Goal: Task Accomplishment & Management: Use online tool/utility

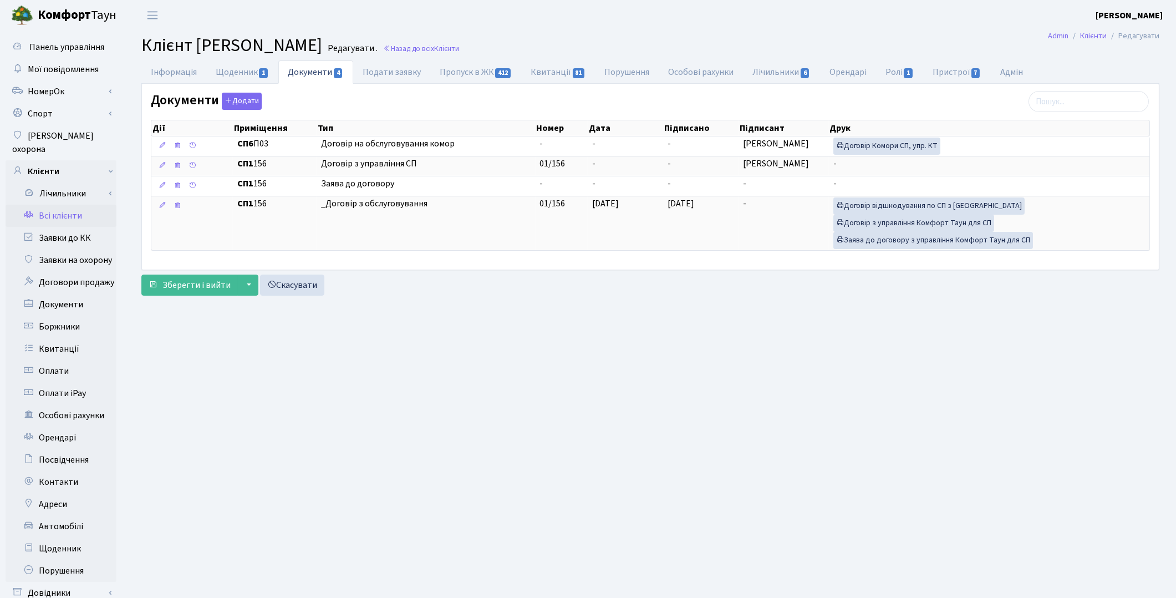
click at [52, 205] on link "Всі клієнти" at bounding box center [61, 216] width 111 height 22
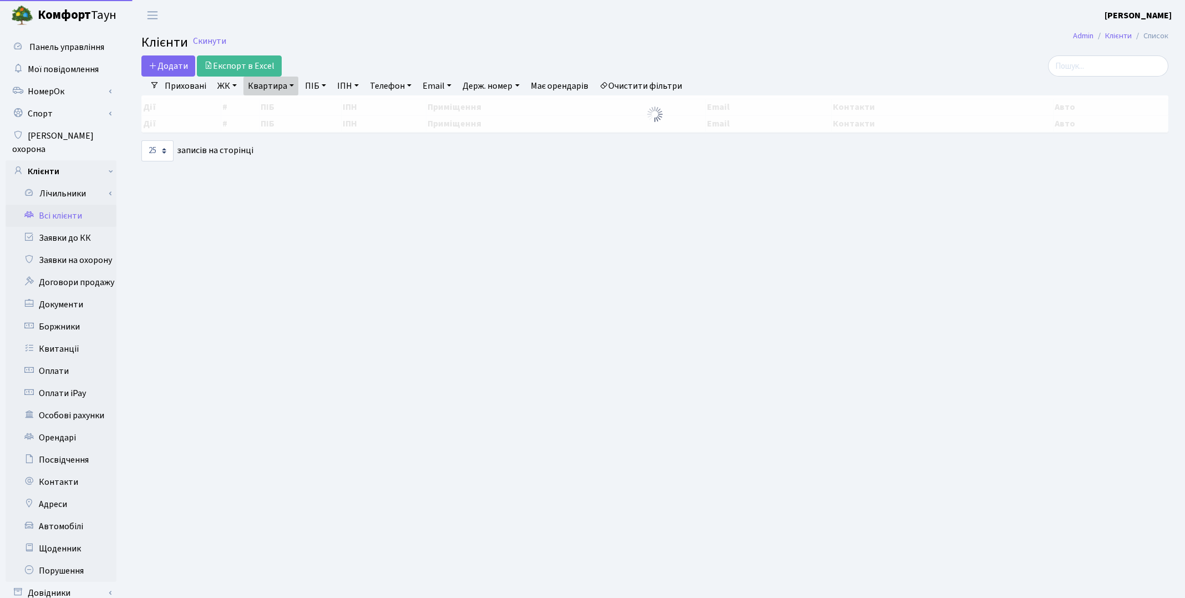
select select "25"
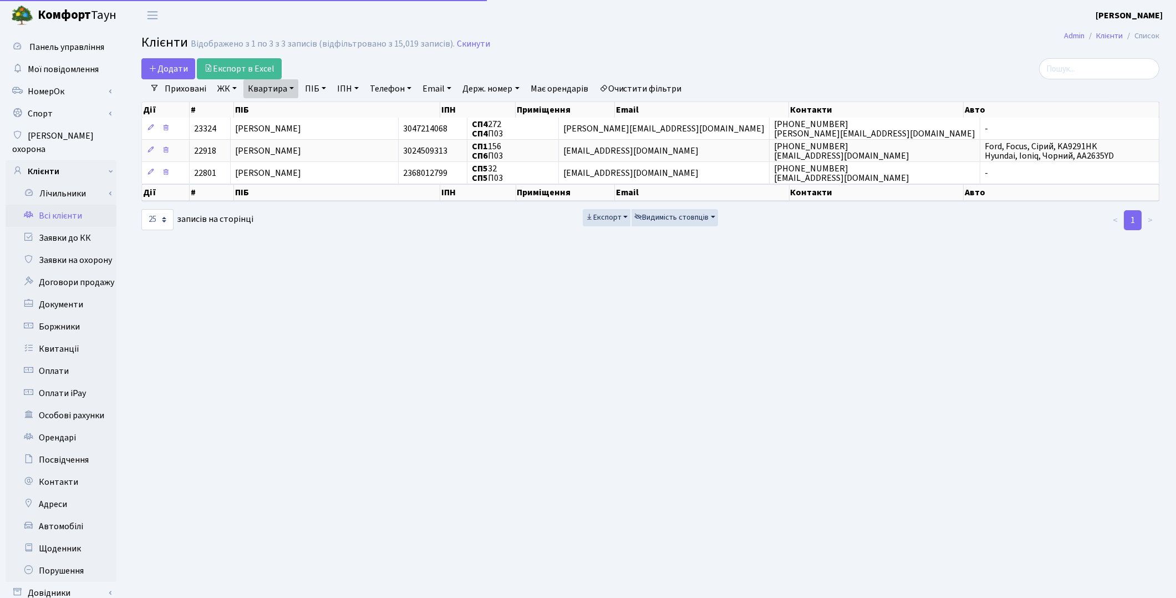
click at [284, 87] on link "Квартира" at bounding box center [270, 88] width 55 height 19
click at [282, 106] on input "П03" at bounding box center [276, 110] width 65 height 21
type input "П"
type input "309"
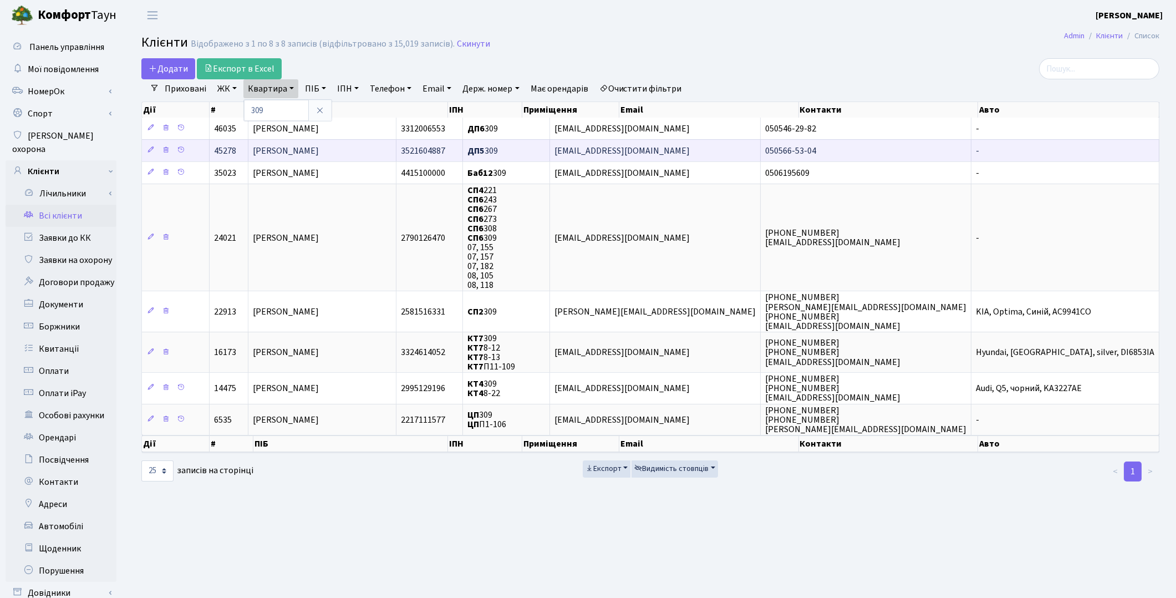
click at [319, 152] on span "Яцура Аліна Євгенівна" at bounding box center [286, 151] width 66 height 12
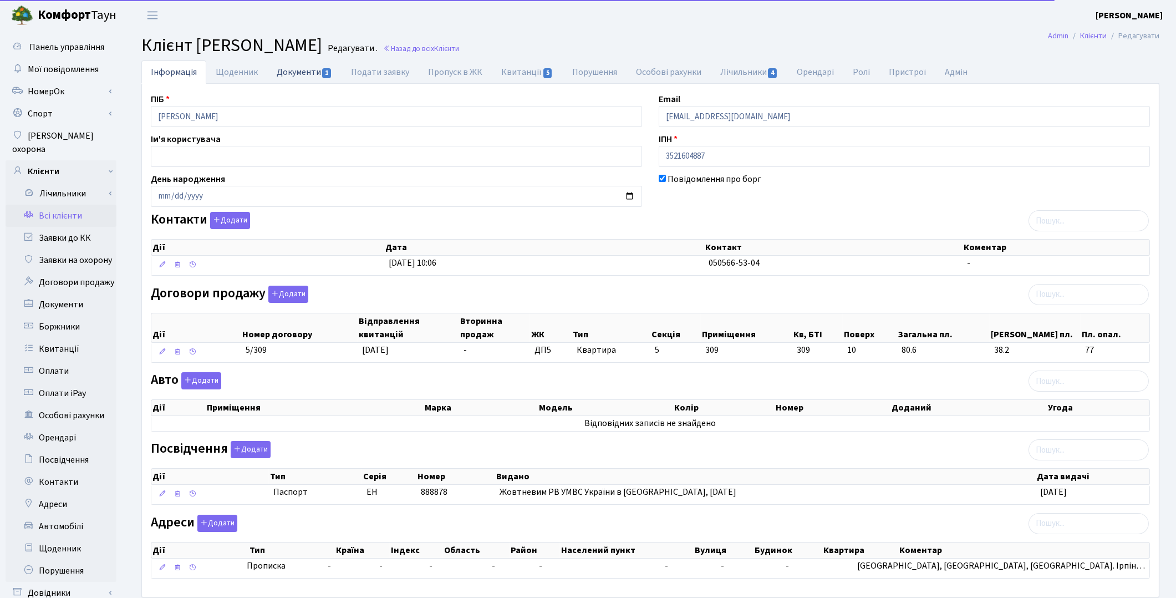
click at [294, 78] on link "Документи 1" at bounding box center [304, 71] width 74 height 23
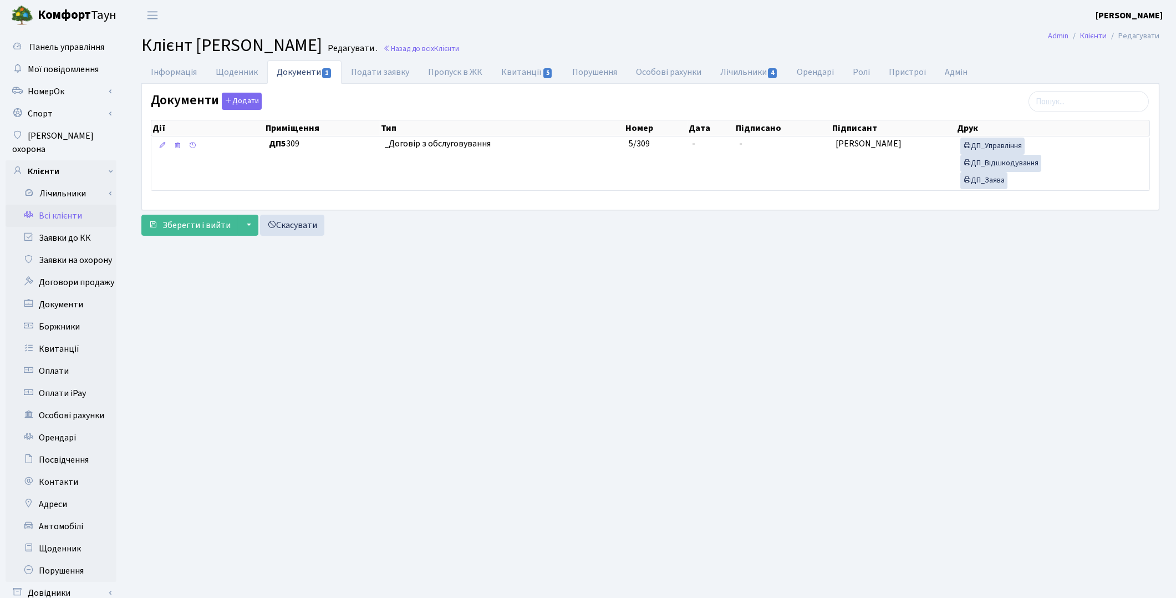
click at [74, 205] on link "Всі клієнти" at bounding box center [61, 216] width 111 height 22
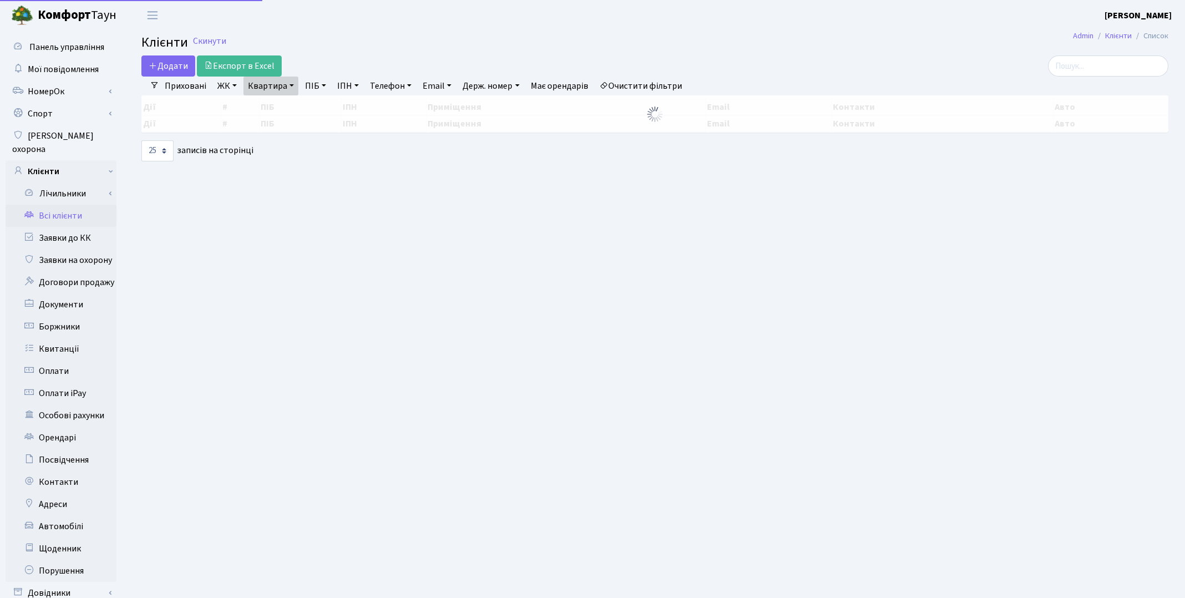
select select "25"
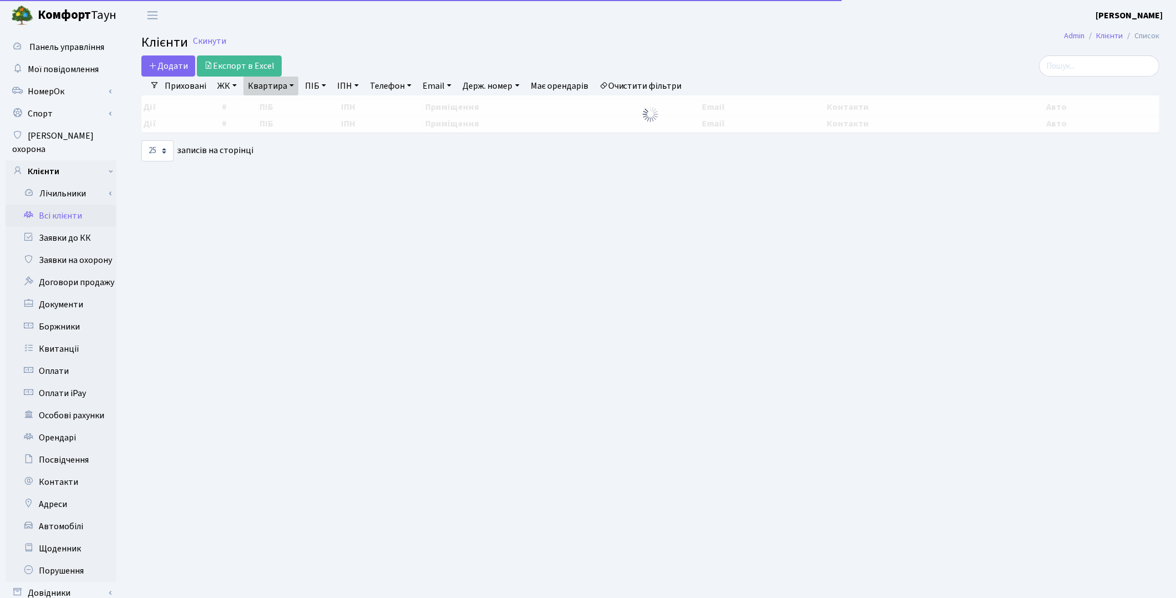
click at [287, 91] on link "Квартира" at bounding box center [270, 86] width 55 height 19
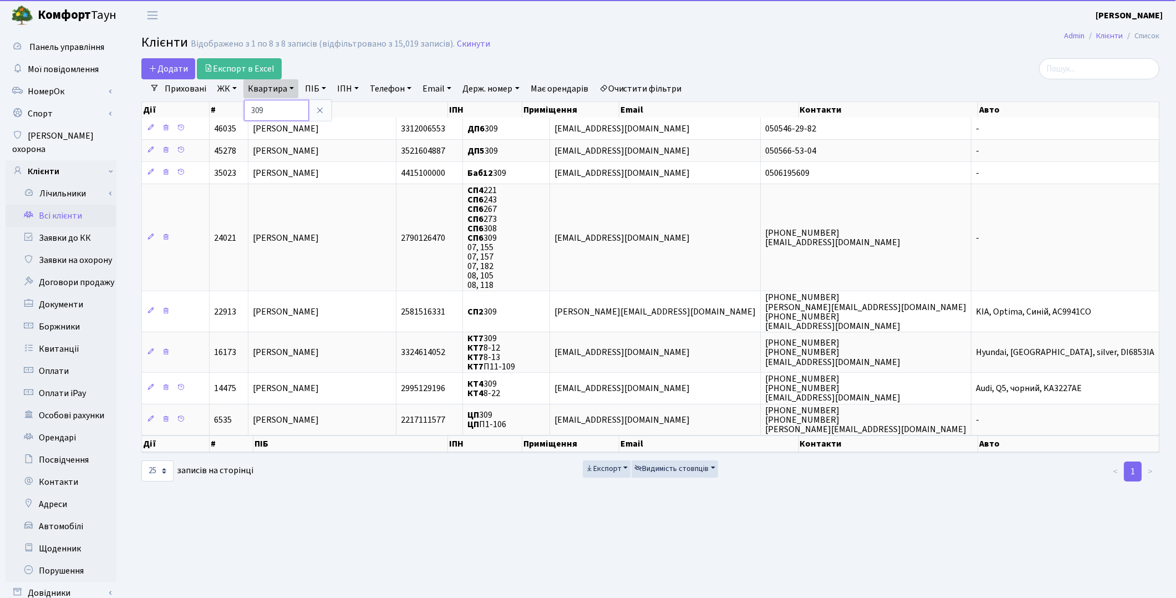
click at [287, 111] on input "309" at bounding box center [276, 110] width 65 height 21
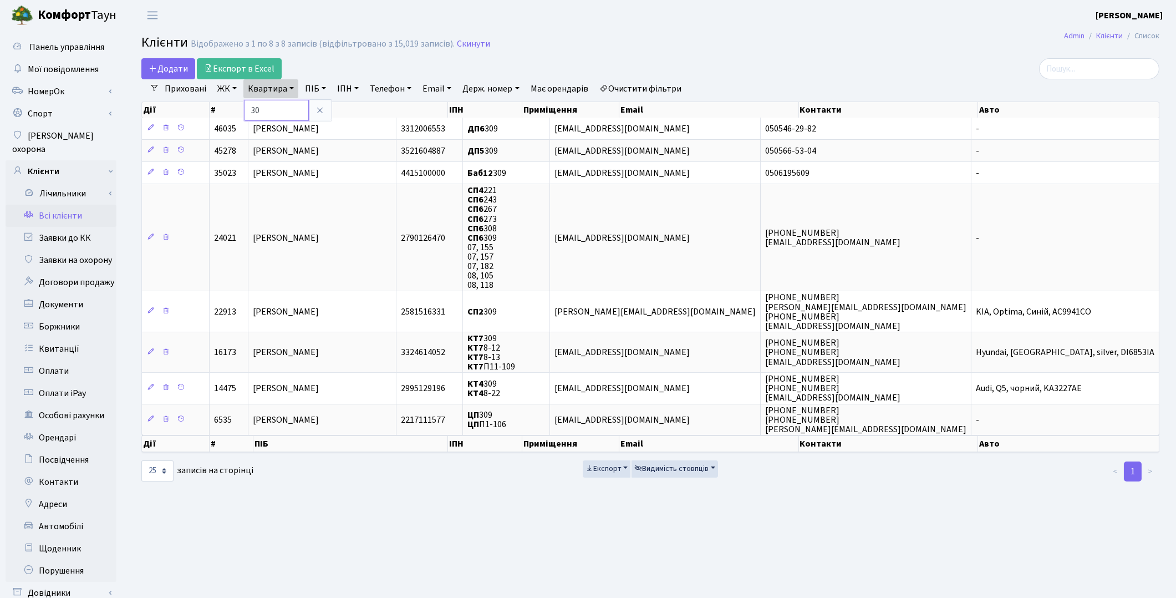
type input "3"
type input "П035"
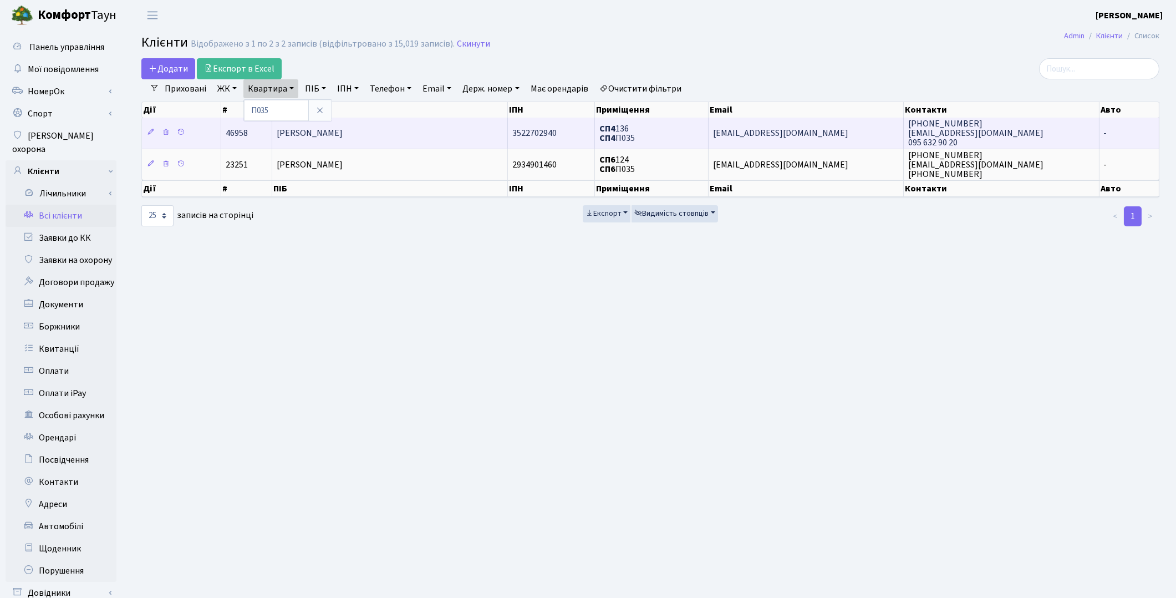
click at [311, 132] on span "[PERSON_NAME]" at bounding box center [310, 133] width 66 height 12
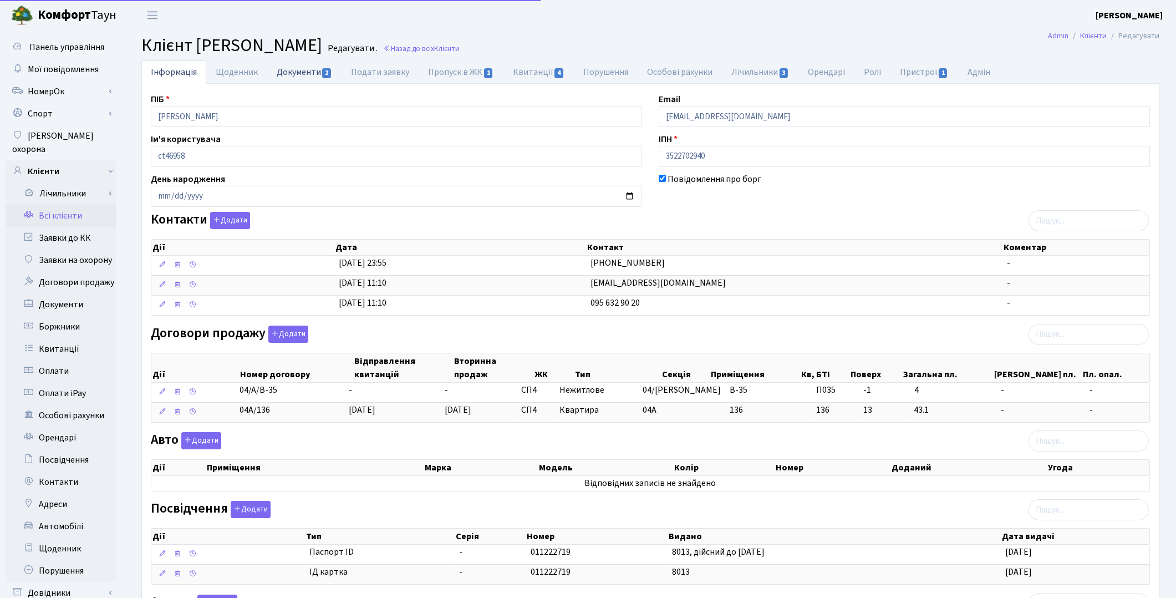
click at [296, 82] on link "Документи 2" at bounding box center [304, 71] width 74 height 23
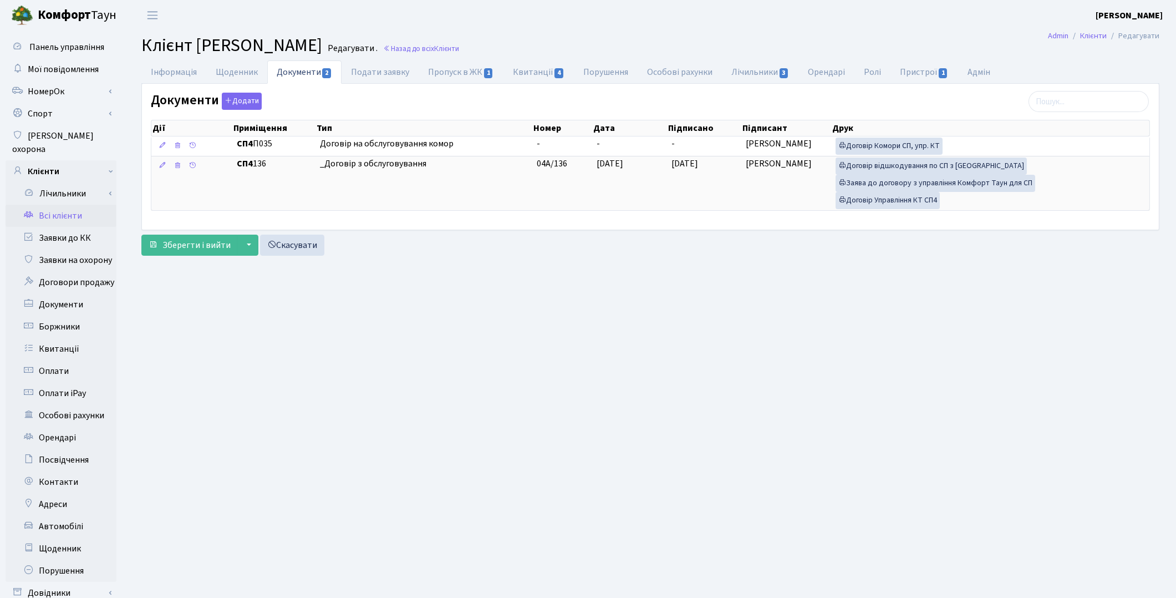
click at [59, 205] on link "Всі клієнти" at bounding box center [61, 216] width 111 height 22
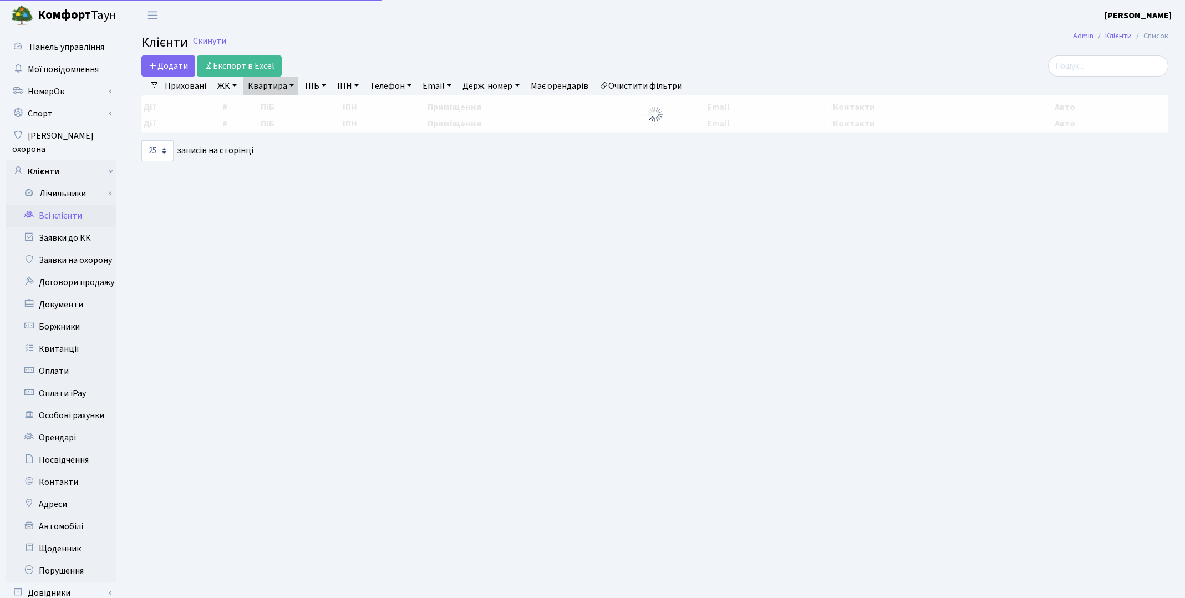
select select "25"
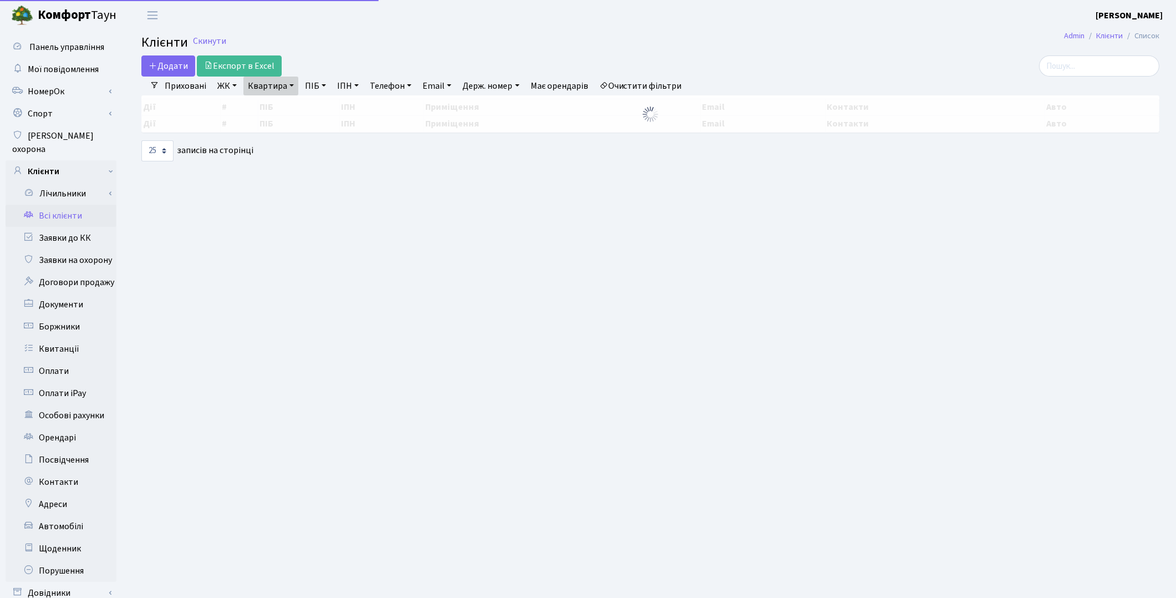
click at [279, 86] on link "Квартира" at bounding box center [270, 86] width 55 height 19
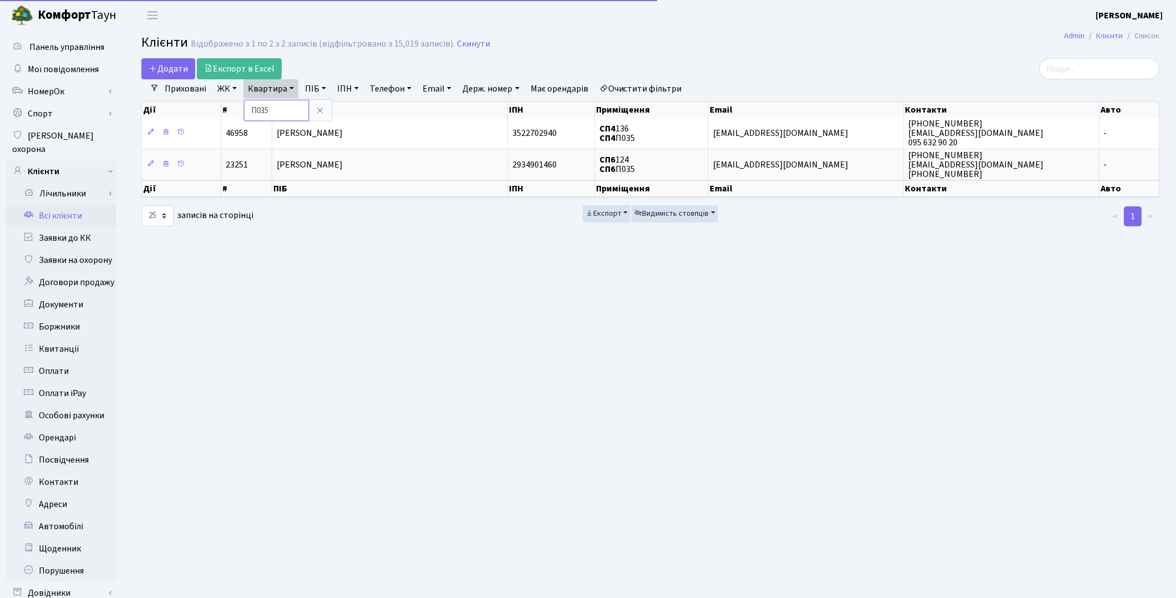
click at [279, 103] on input "П035" at bounding box center [276, 110] width 65 height 21
type input "П03"
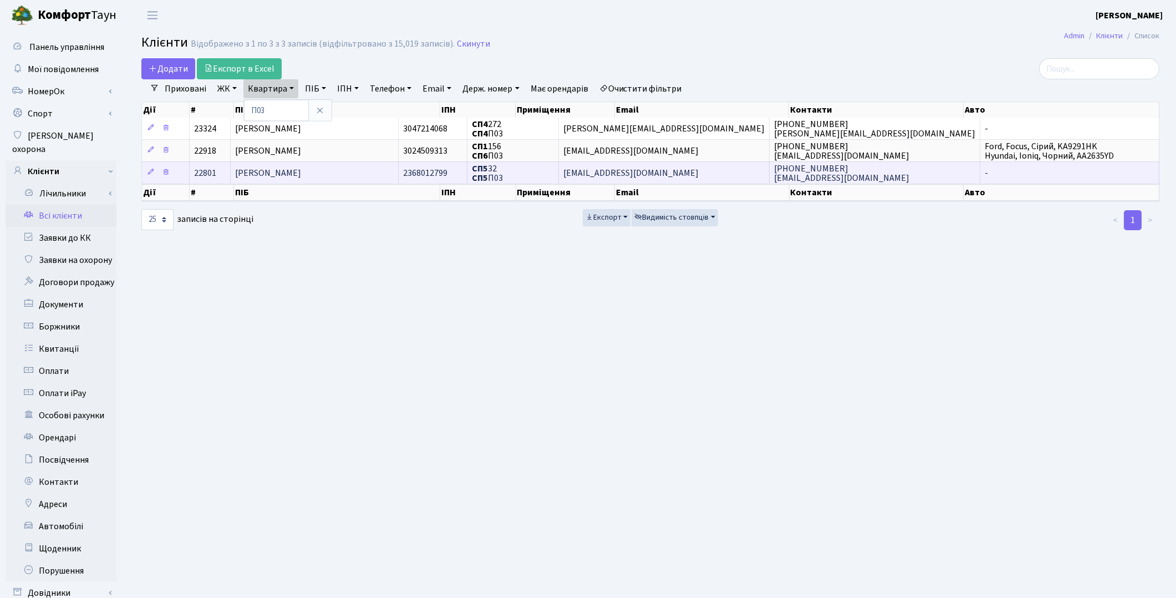
click at [278, 161] on td "Красножон Олександр Васильович" at bounding box center [315, 172] width 168 height 22
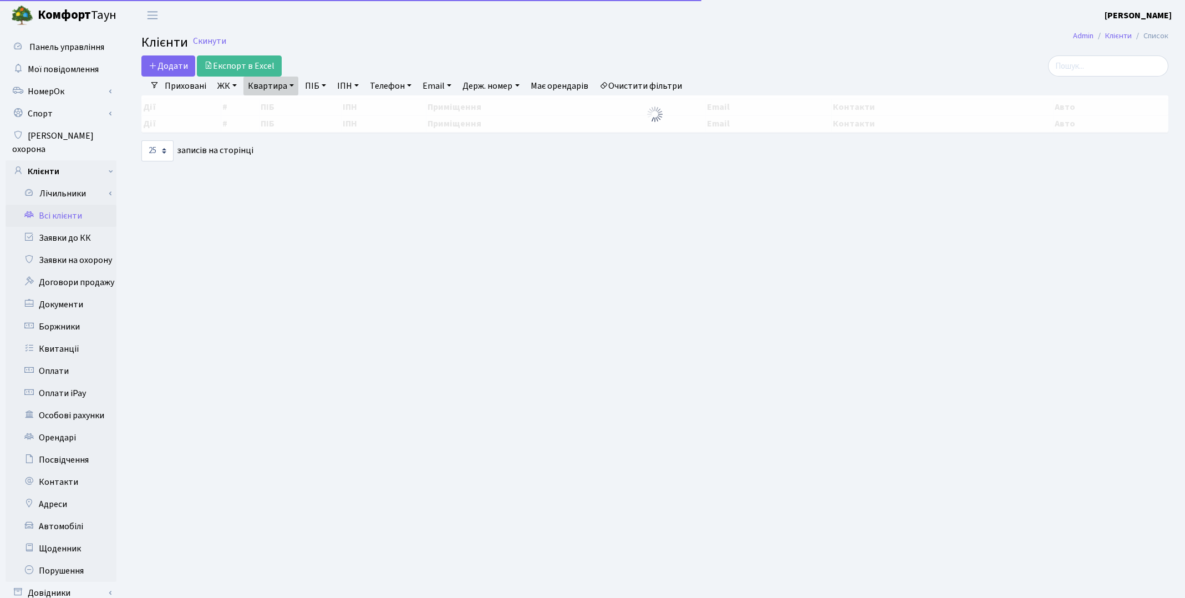
select select "25"
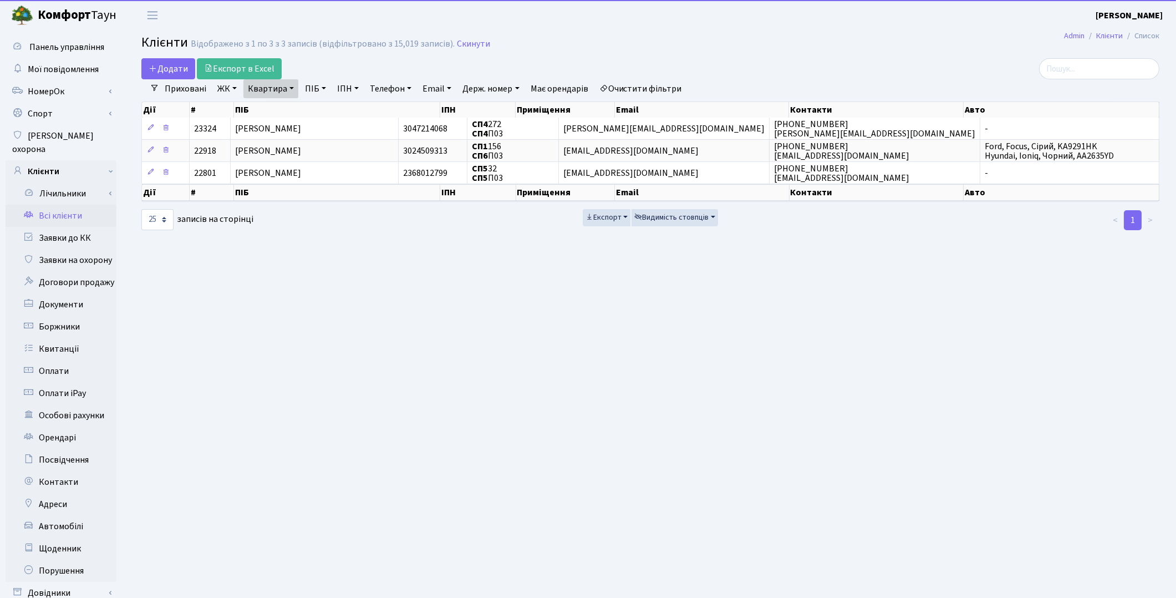
click at [267, 86] on link "Квартира" at bounding box center [270, 88] width 55 height 19
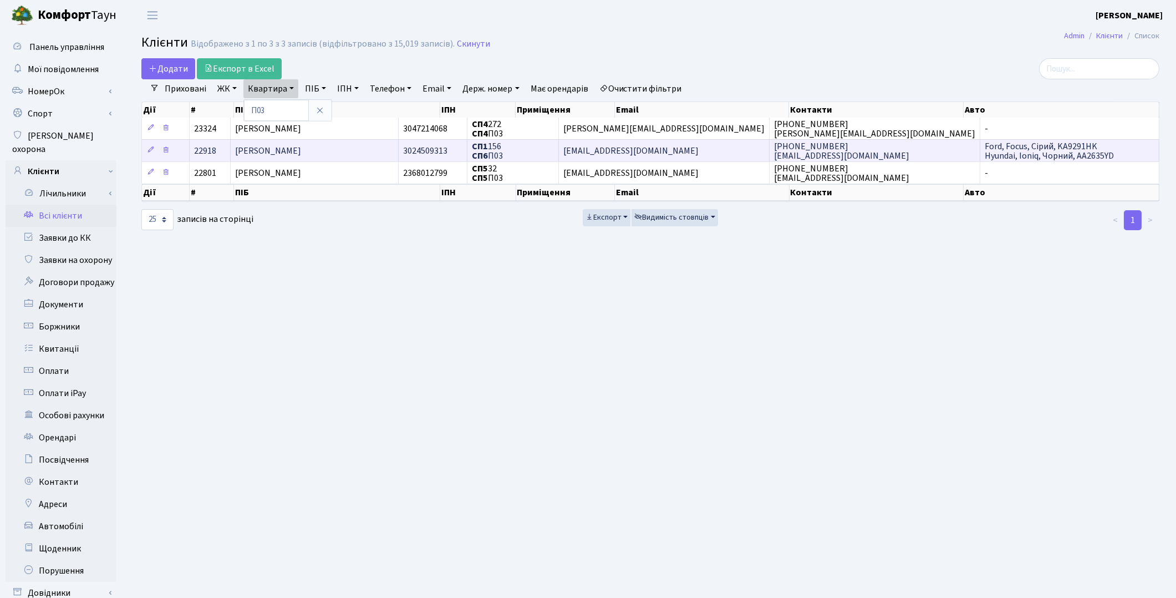
click at [262, 151] on span "Харабет Ігор Олександрович" at bounding box center [268, 151] width 66 height 12
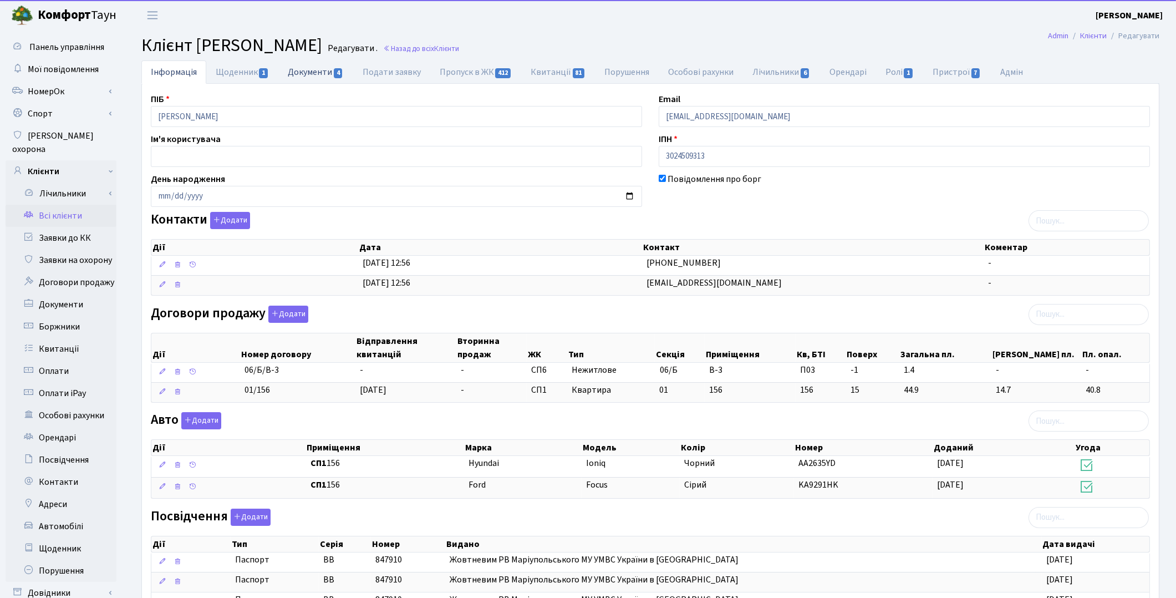
click at [303, 73] on link "Документи 4" at bounding box center [315, 71] width 74 height 23
select select "25"
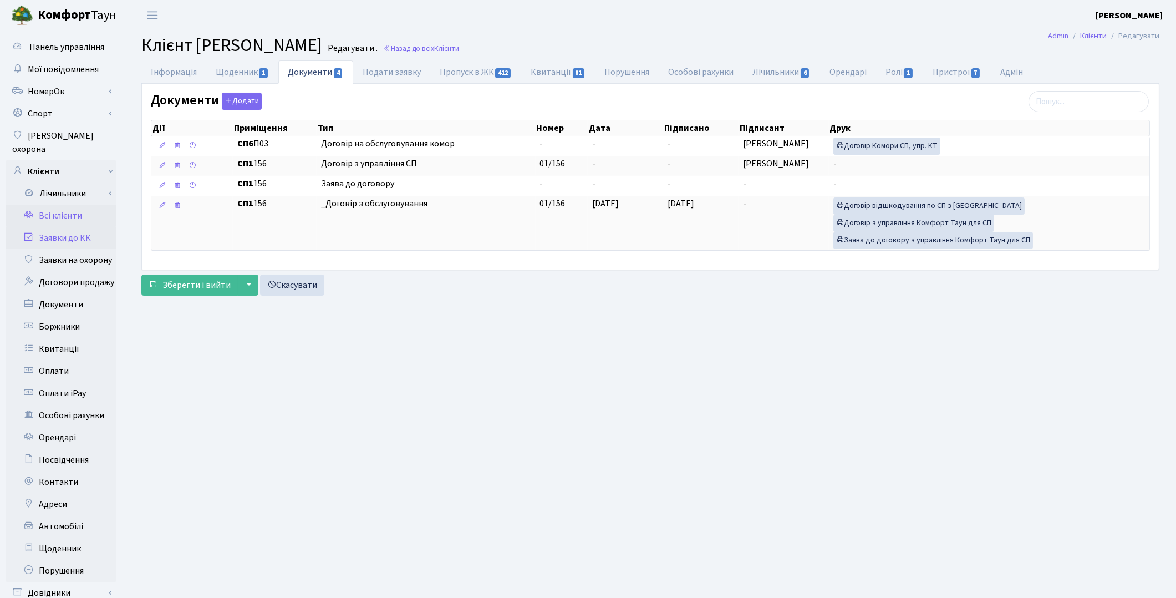
click at [75, 227] on link "Заявки до КК" at bounding box center [61, 238] width 111 height 22
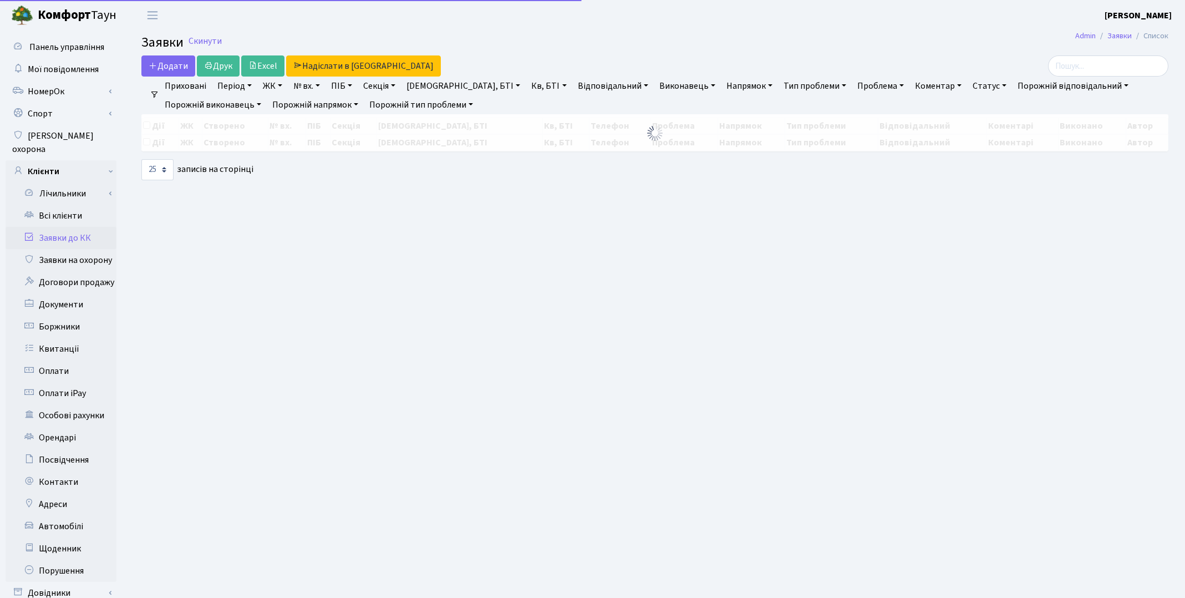
select select "25"
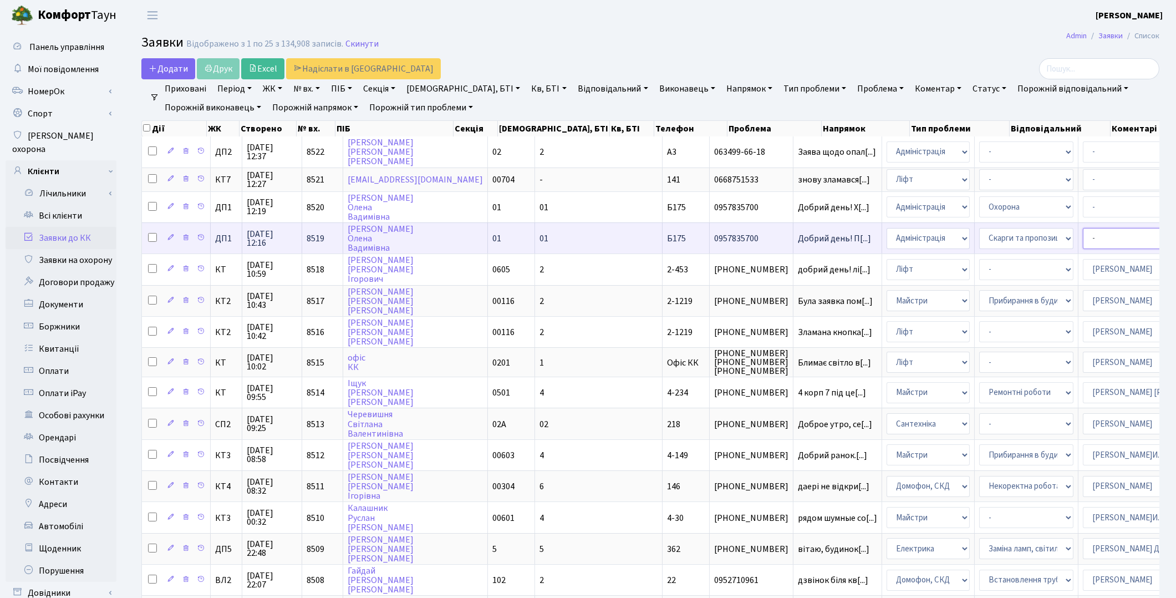
click at [1083, 235] on select "- Адміністратор ЖК ДП Адміністратор ЖК КТ Адміністратор ЖК СП [PERSON_NAME] [PE…" at bounding box center [1130, 238] width 94 height 21
select select "94"
click at [1083, 239] on select "- Адміністратор ЖК ДП Адміністратор ЖК КТ Адміністратор ЖК СП [PERSON_NAME] [PE…" at bounding box center [1130, 238] width 94 height 21
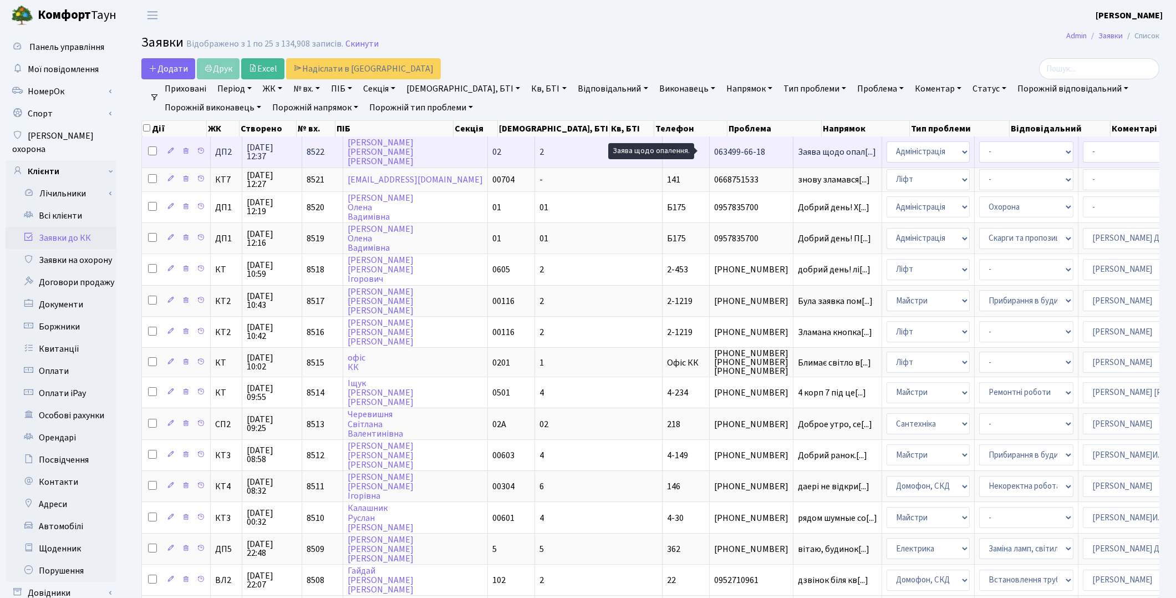
click at [798, 154] on span "Заява щодо опал[...]" at bounding box center [837, 152] width 78 height 12
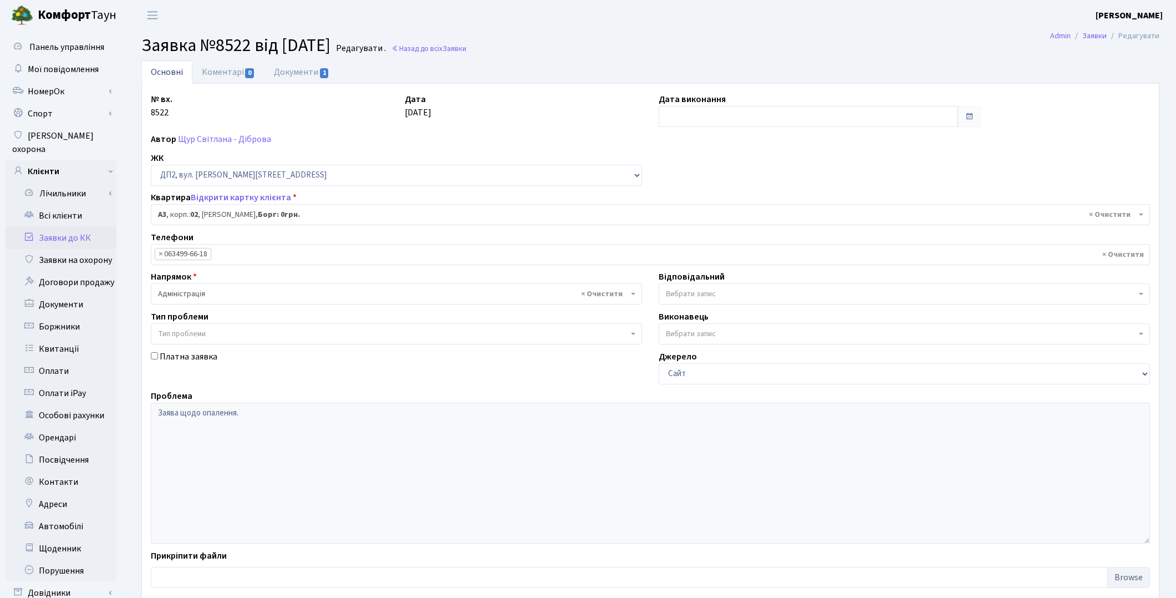
select select "30598"
click at [286, 71] on link "Документи 1" at bounding box center [301, 71] width 74 height 23
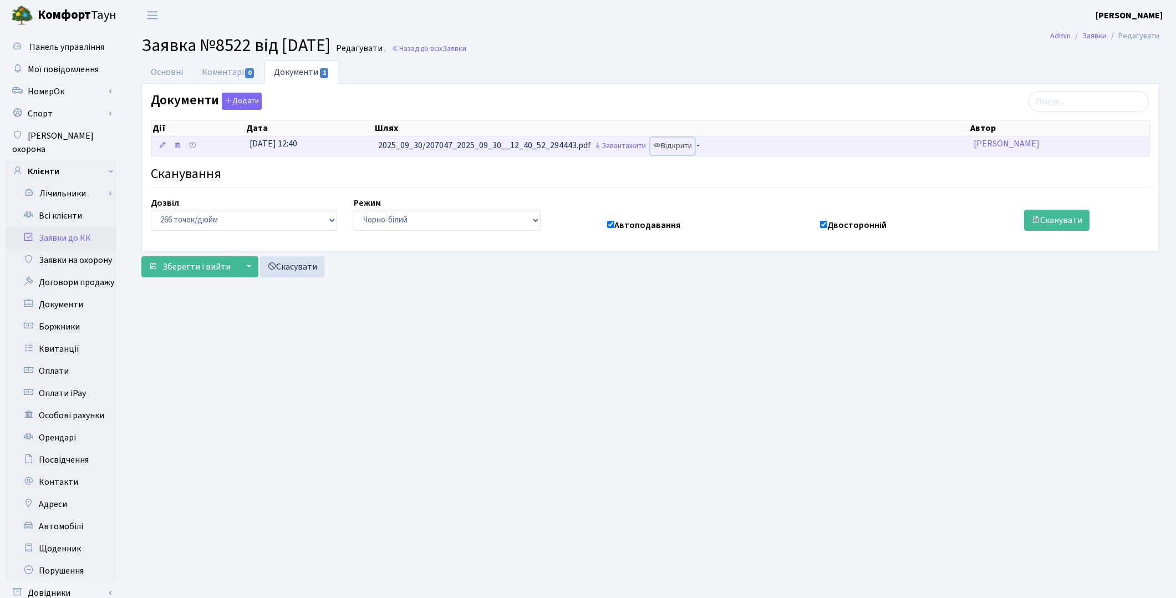
click at [685, 142] on link "Відкрити" at bounding box center [672, 146] width 44 height 17
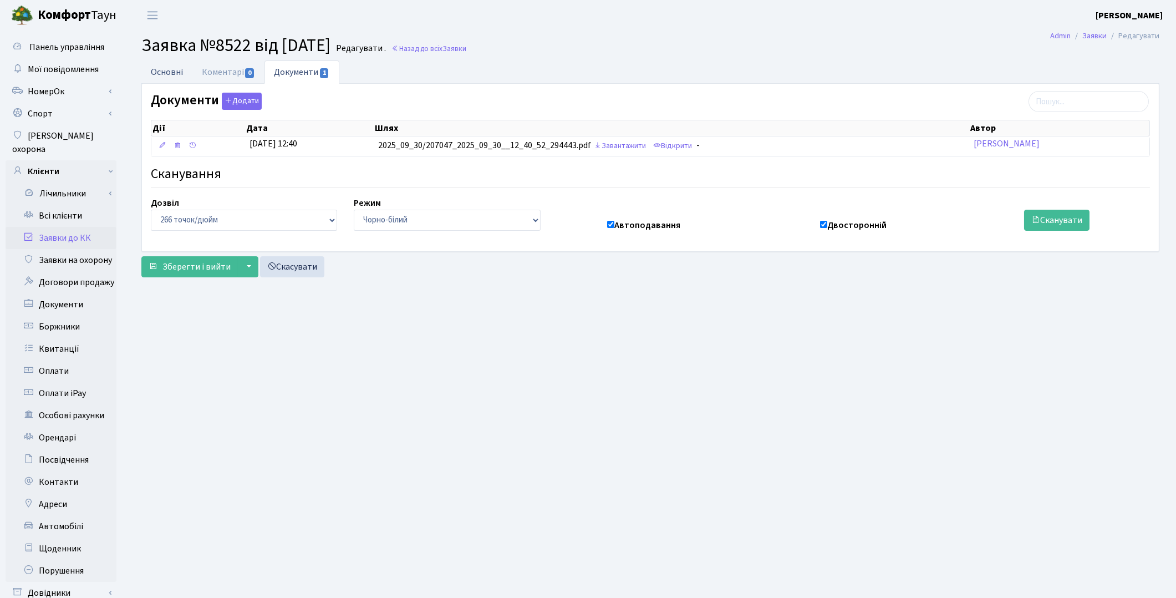
click at [165, 64] on link "Основні" at bounding box center [166, 71] width 51 height 23
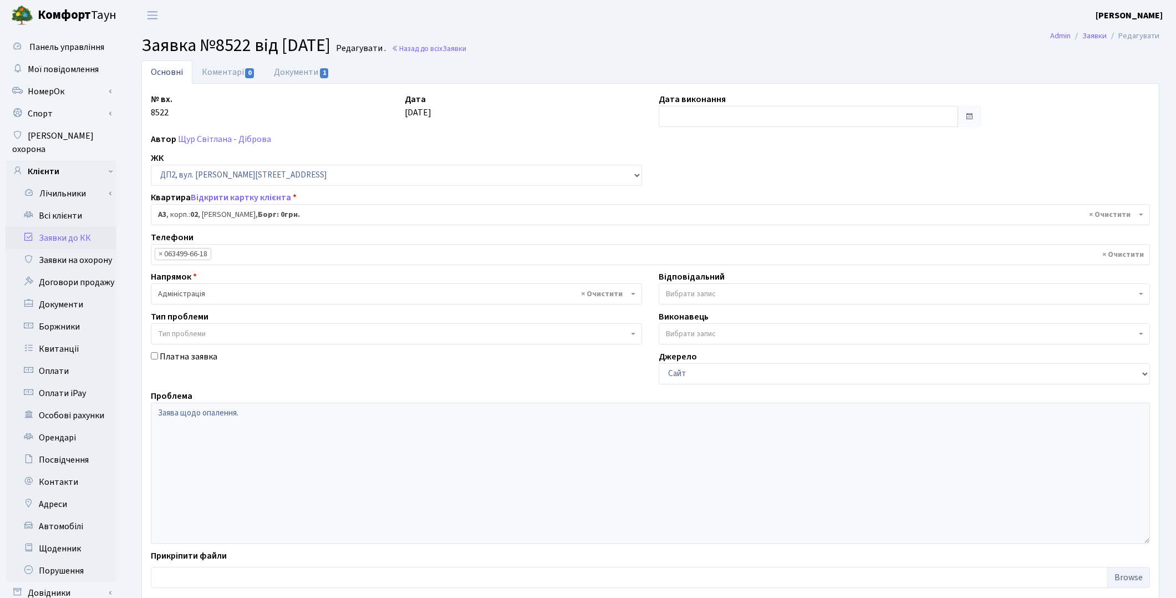
click at [241, 11] on header "[PERSON_NAME] [PERSON_NAME] Мій обліковий запис Вийти" at bounding box center [588, 15] width 1176 height 30
click at [86, 229] on link "Заявки до КК" at bounding box center [61, 238] width 111 height 22
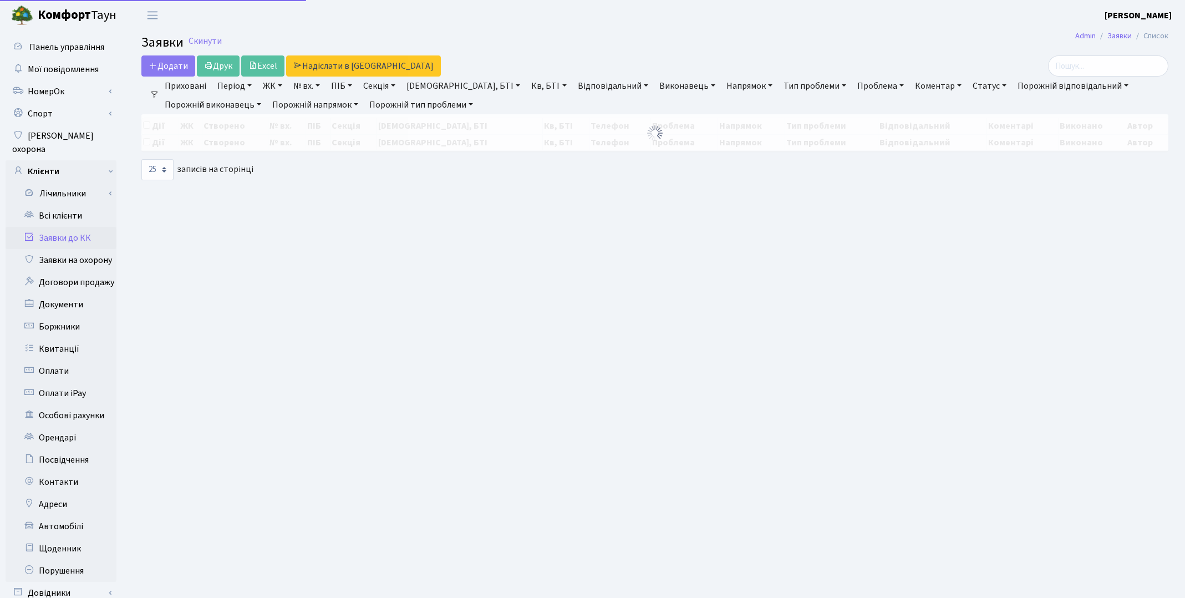
select select "25"
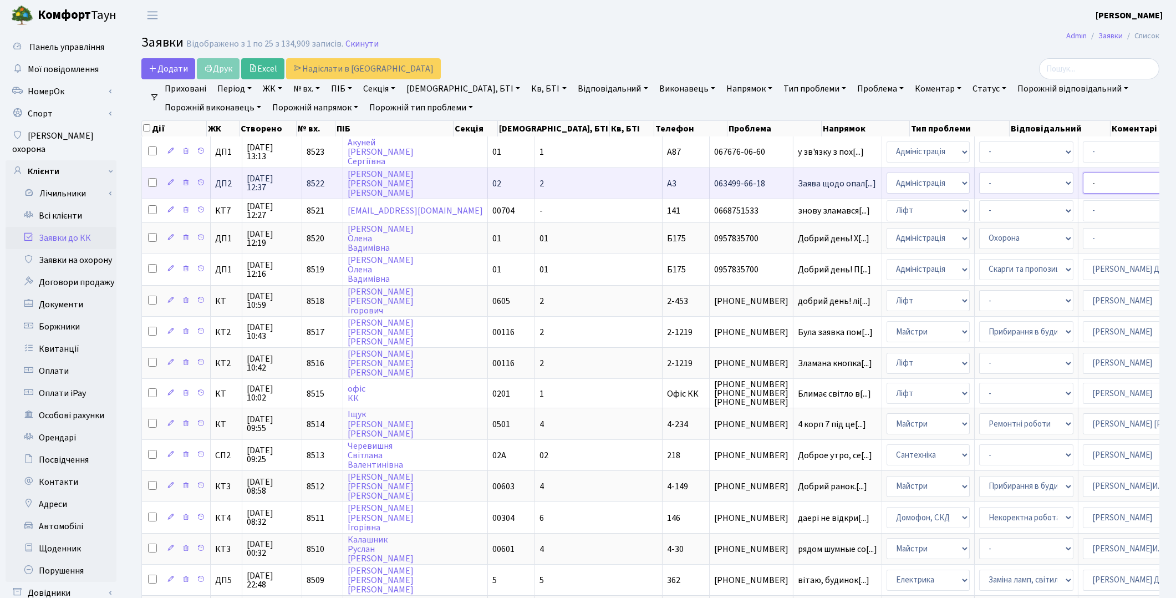
click at [1083, 185] on select "- Адміністратор ЖК ДП Адміністратор ЖК КТ Адміністратор ЖК СП Вижул В. В. Горді…" at bounding box center [1130, 182] width 94 height 21
select select "94"
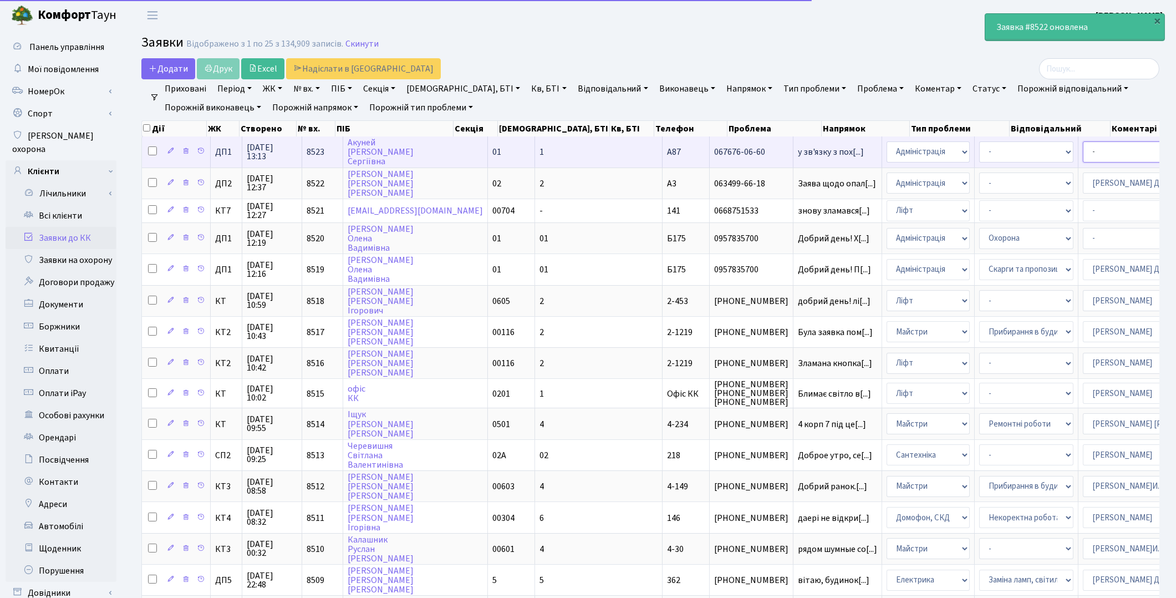
click at [1083, 156] on select "- Адміністратор ЖК ДП Адміністратор ЖК КТ Адміністратор ЖК СП Вижул В. В. Горді…" at bounding box center [1130, 151] width 94 height 21
select select "94"
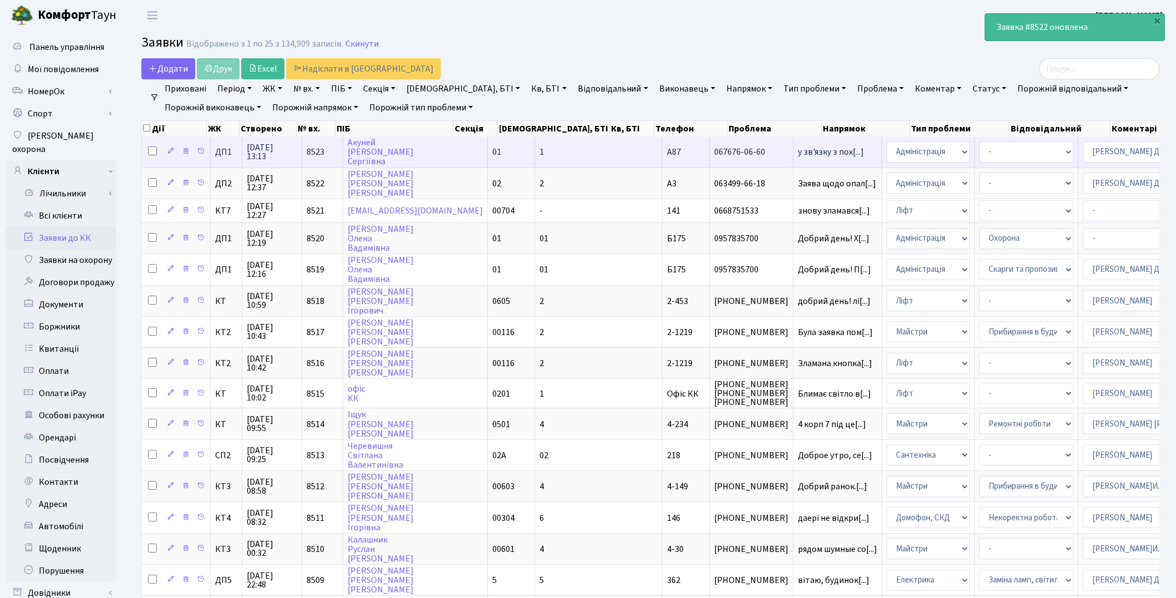
click at [1083, 156] on select "- Адміністратор ЖК ДП Адміністратор ЖК КТ Адміністратор ЖК СП Вижул В. В. Горді…" at bounding box center [1130, 151] width 94 height 21
